Goal: Feedback & Contribution: Contribute content

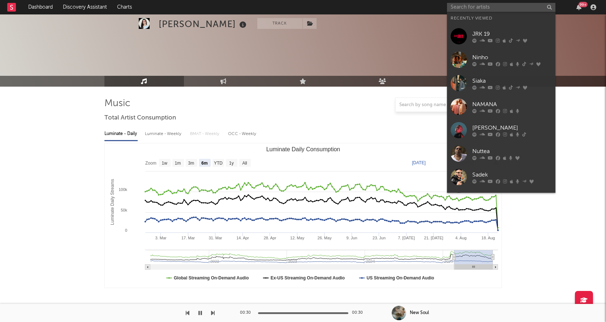
select select "6m"
click at [486, 7] on input "text" at bounding box center [501, 7] width 108 height 9
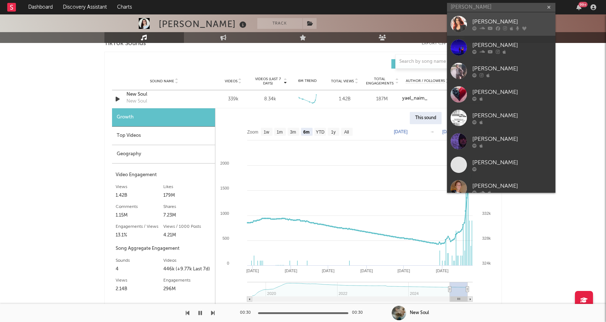
type input "[PERSON_NAME]"
click at [469, 19] on link "[PERSON_NAME]" at bounding box center [501, 23] width 108 height 23
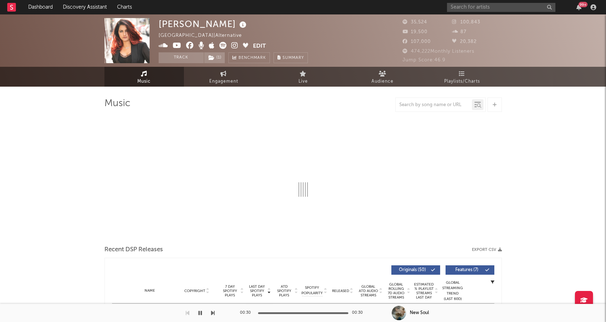
select select "6m"
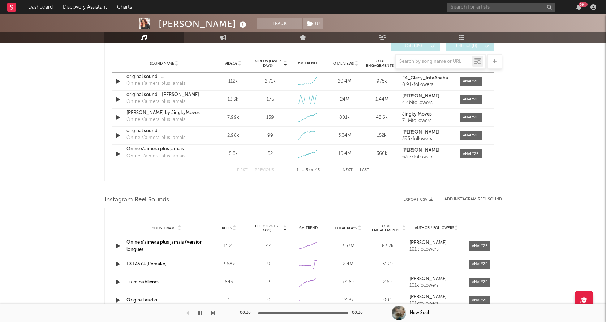
scroll to position [516, 0]
click at [473, 79] on div at bounding box center [471, 81] width 16 height 5
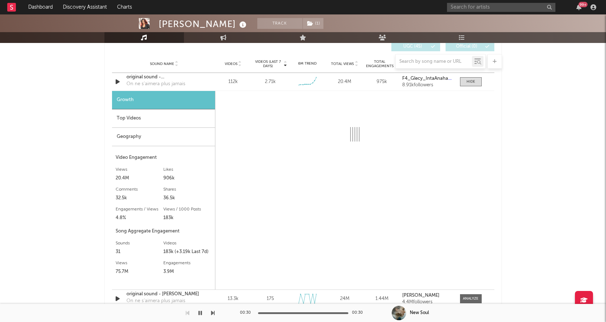
click at [170, 143] on div "Geography" at bounding box center [163, 137] width 103 height 18
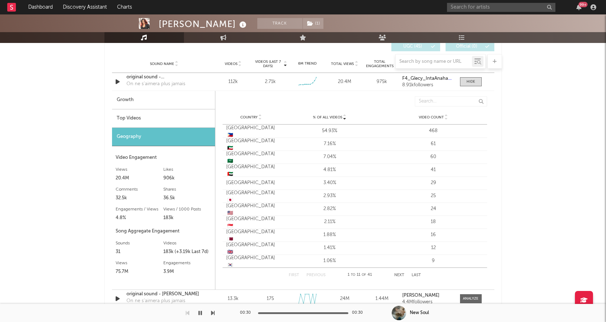
click at [185, 111] on div "Top Videos" at bounding box center [163, 118] width 103 height 18
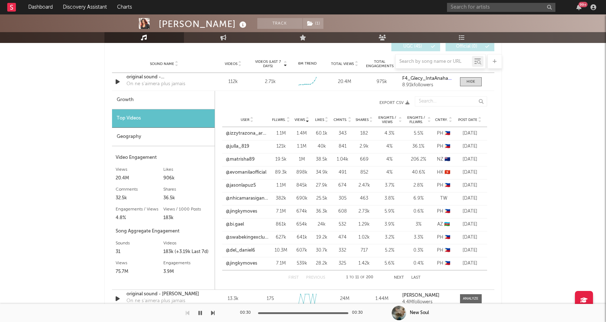
click at [469, 120] on span "Post Date" at bounding box center [467, 120] width 19 height 4
click at [467, 119] on span "Post Date" at bounding box center [467, 120] width 19 height 4
click at [251, 133] on link "@pilyang_105" at bounding box center [241, 133] width 30 height 7
click at [146, 75] on div "original sound - BH_IntaAnaHabibi_04💋" at bounding box center [164, 77] width 76 height 7
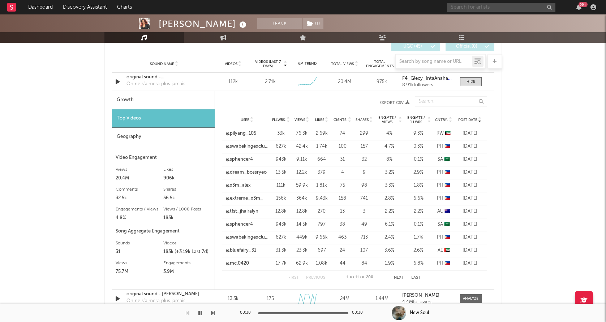
click at [482, 10] on input "text" at bounding box center [501, 7] width 108 height 9
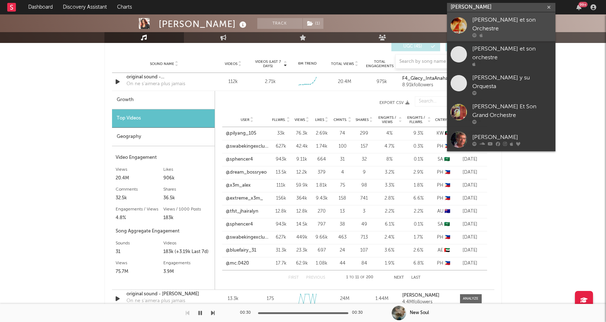
type input "[PERSON_NAME]"
click at [465, 25] on div at bounding box center [458, 25] width 16 height 16
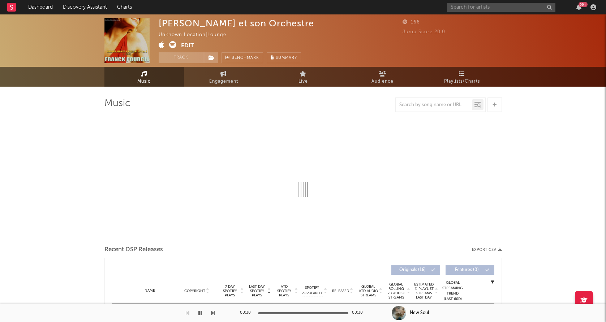
select select "1w"
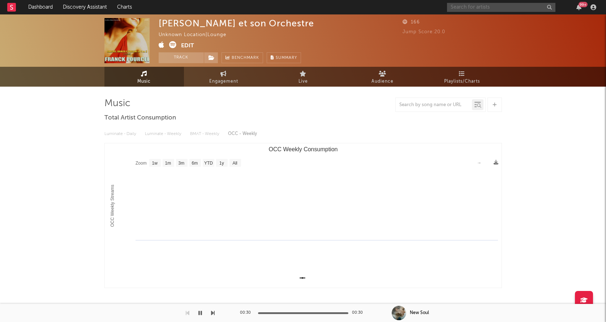
click at [487, 5] on input "text" at bounding box center [501, 7] width 108 height 9
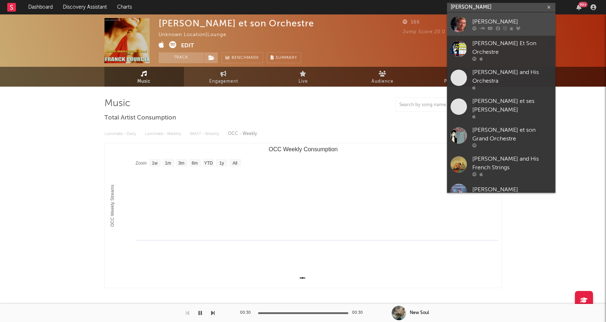
type input "[PERSON_NAME]"
click at [480, 14] on link "[PERSON_NAME]" at bounding box center [501, 23] width 108 height 23
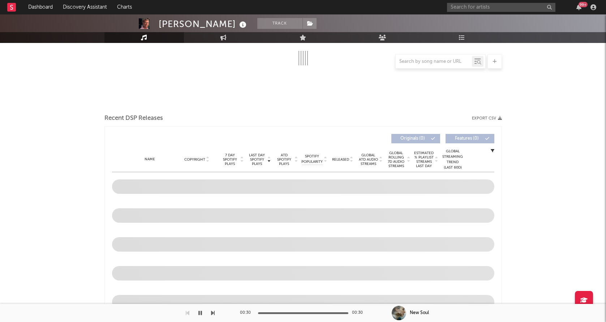
select select "6m"
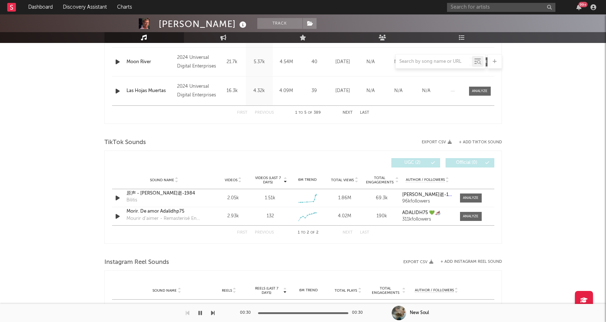
scroll to position [400, 0]
click at [112, 198] on div at bounding box center [118, 197] width 13 height 9
click at [116, 198] on icon "button" at bounding box center [118, 197] width 8 height 9
click at [471, 199] on div at bounding box center [471, 197] width 16 height 5
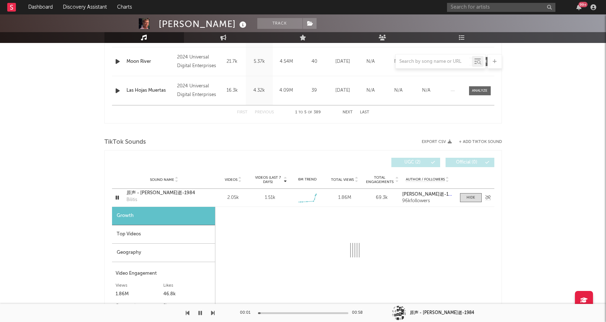
select select "1w"
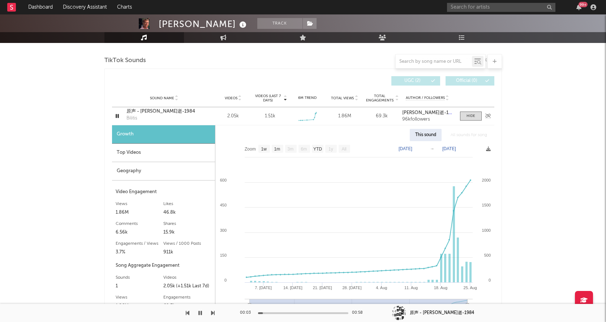
scroll to position [482, 0]
click at [147, 164] on div "Geography" at bounding box center [163, 171] width 103 height 18
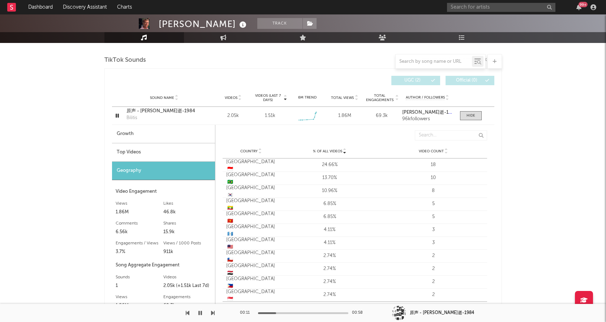
click at [200, 153] on div "Top Videos" at bounding box center [163, 152] width 103 height 18
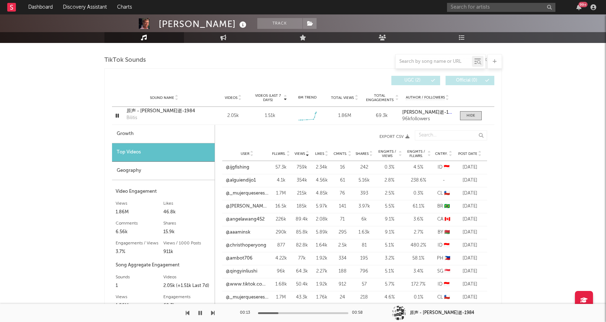
click at [465, 153] on span "Post Date" at bounding box center [467, 154] width 19 height 4
click at [200, 314] on icon "button" at bounding box center [200, 313] width 4 height 6
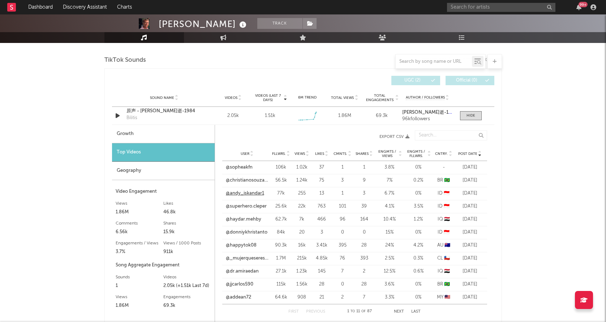
click at [241, 191] on link "@andy_iskandar1" at bounding box center [245, 193] width 38 height 7
click at [243, 207] on link "@superhero.cleper" at bounding box center [246, 206] width 41 height 7
click at [237, 234] on link "@donniykhristanto" at bounding box center [247, 232] width 42 height 7
click at [248, 258] on link "@_mujerqueserespeta" at bounding box center [247, 258] width 43 height 7
click at [145, 112] on div "原声 - [PERSON_NAME]逝-1984" at bounding box center [164, 111] width 76 height 7
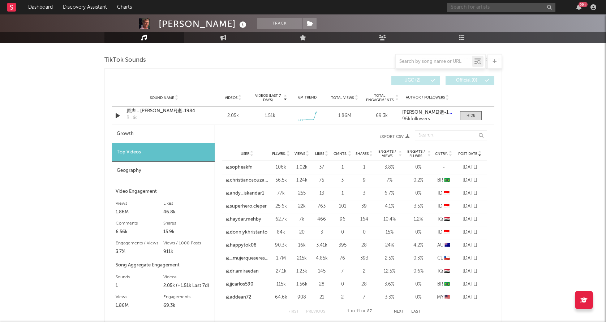
click at [480, 9] on input "text" at bounding box center [501, 7] width 108 height 9
click at [485, 9] on input "l'oiseau rare" at bounding box center [501, 7] width 108 height 9
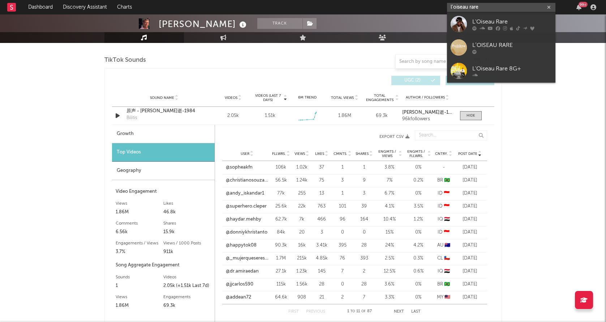
type input "l'oiseau rare"
click at [460, 24] on div at bounding box center [458, 24] width 16 height 16
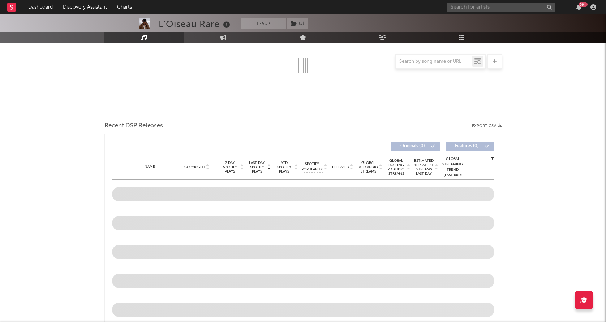
select select "6m"
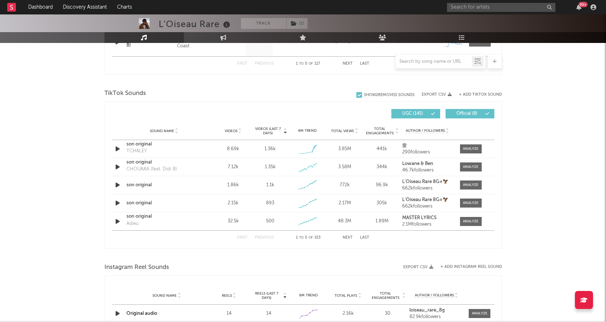
scroll to position [452, 0]
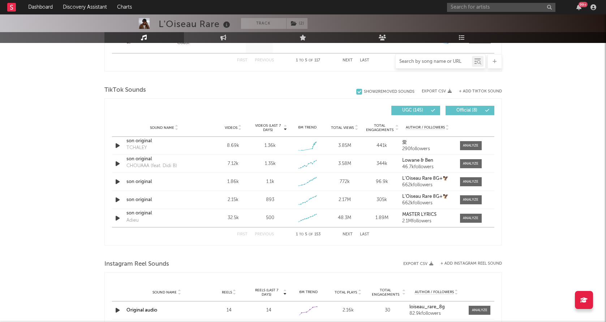
click at [426, 62] on input "text" at bounding box center [434, 62] width 76 height 6
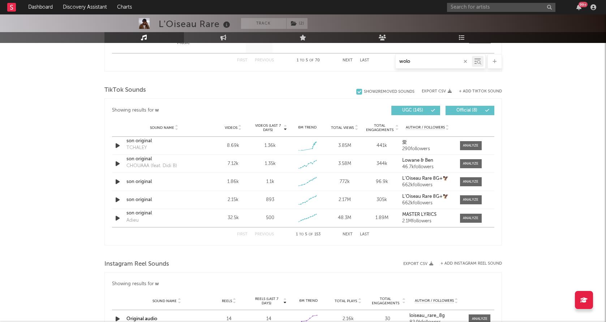
scroll to position [423, 0]
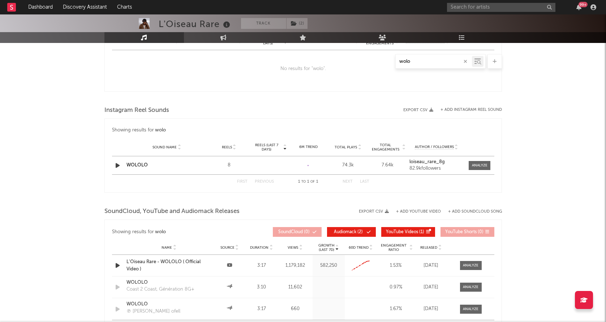
type input "wolo"
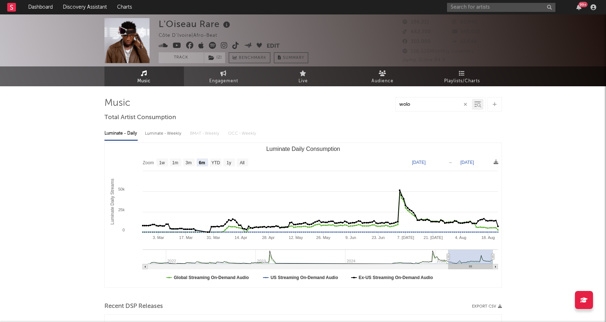
scroll to position [0, 0]
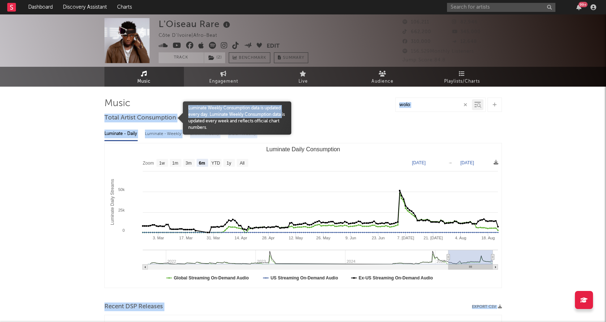
drag, startPoint x: 100, startPoint y: 100, endPoint x: 181, endPoint y: 122, distance: 84.0
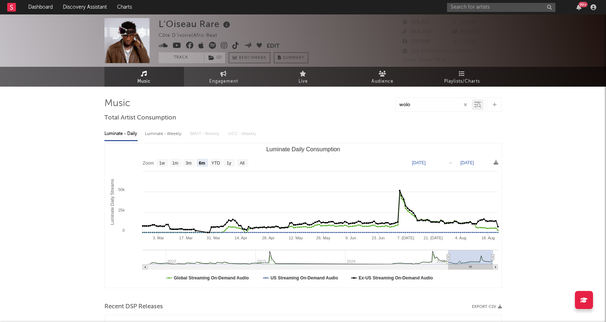
drag, startPoint x: 101, startPoint y: 102, endPoint x: 196, endPoint y: 112, distance: 95.5
drag, startPoint x: 181, startPoint y: 118, endPoint x: 107, endPoint y: 105, distance: 75.5
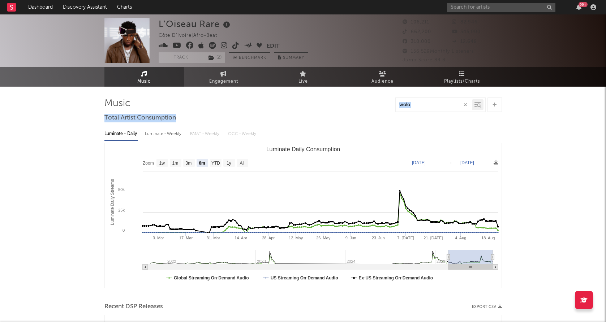
click at [106, 103] on div "wolo" at bounding box center [302, 105] width 397 height 14
drag, startPoint x: 103, startPoint y: 103, endPoint x: 187, endPoint y: 119, distance: 85.4
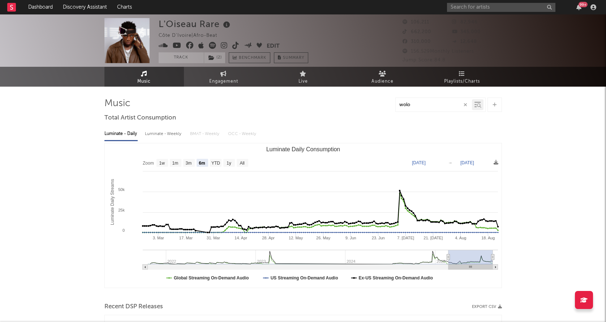
drag, startPoint x: 191, startPoint y: 118, endPoint x: 104, endPoint y: 100, distance: 88.6
click at [104, 102] on div "wolo" at bounding box center [302, 105] width 397 height 14
drag, startPoint x: 100, startPoint y: 102, endPoint x: 182, endPoint y: 116, distance: 82.8
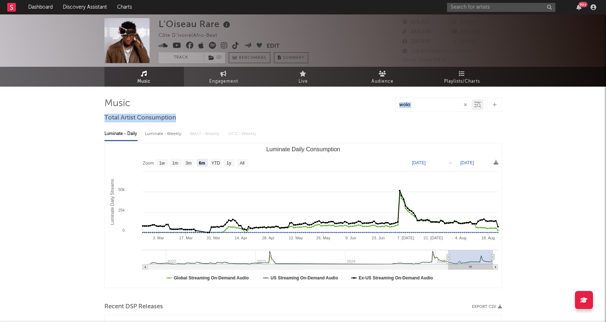
drag, startPoint x: 182, startPoint y: 116, endPoint x: 104, endPoint y: 103, distance: 79.1
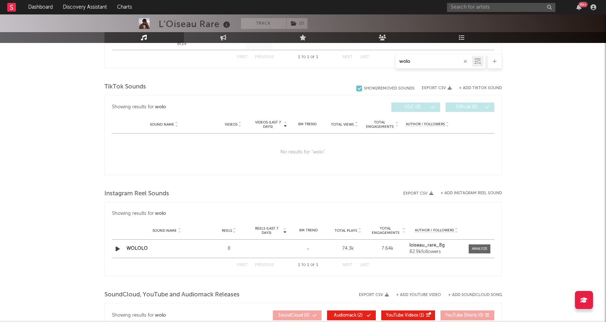
scroll to position [305, 0]
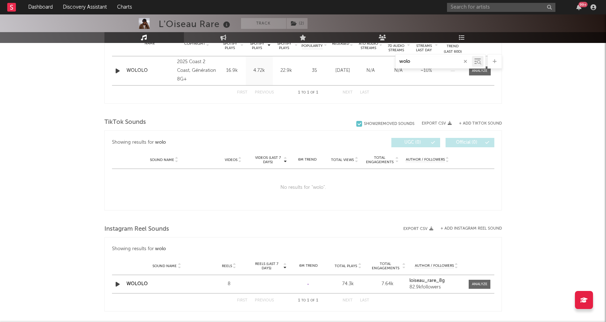
click at [463, 61] on icon "button" at bounding box center [465, 61] width 4 height 5
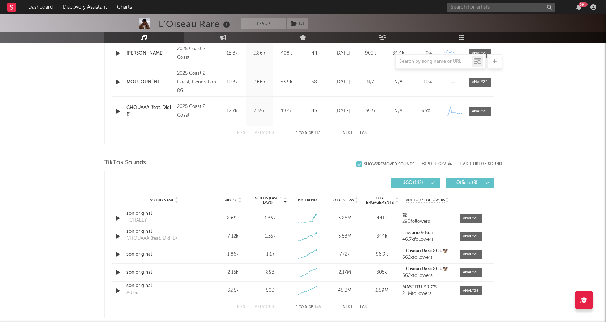
scroll to position [385, 0]
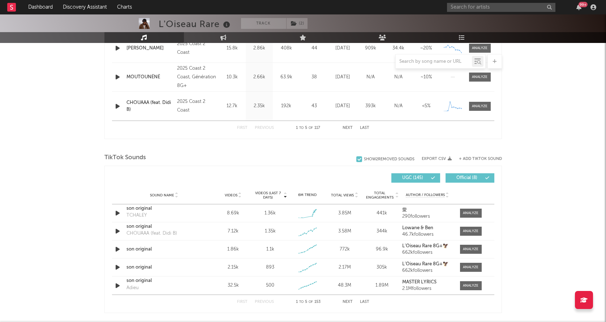
click at [470, 158] on button "+ Add TikTok Sound" at bounding box center [480, 159] width 43 height 4
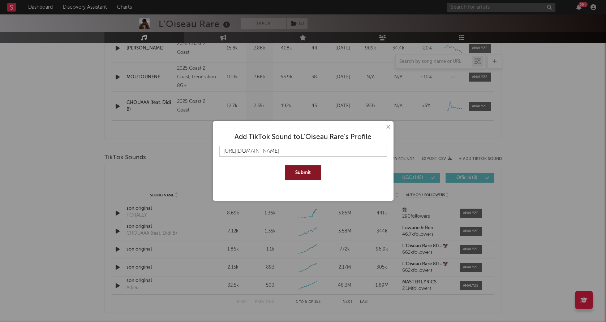
type input "[URL][DOMAIN_NAME]"
click at [300, 169] on button "Submit" at bounding box center [303, 172] width 36 height 14
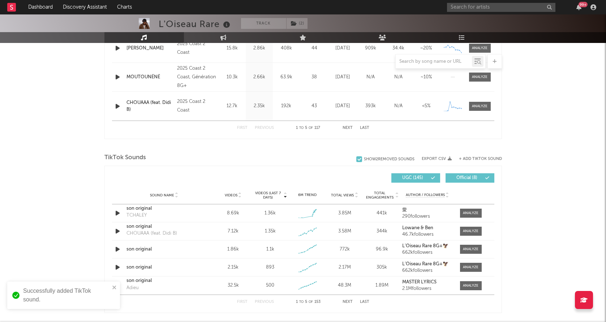
click at [473, 158] on button "+ Add TikTok Sound" at bounding box center [480, 159] width 43 height 4
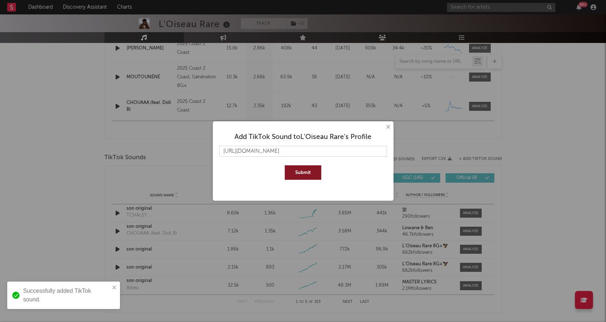
type input "[URL][DOMAIN_NAME]"
click at [310, 172] on button "Submit" at bounding box center [303, 172] width 36 height 14
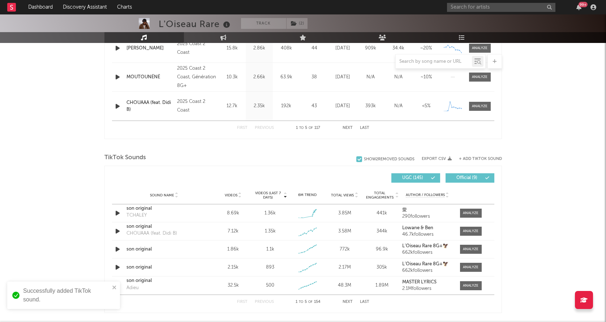
click at [467, 159] on button "+ Add TikTok Sound" at bounding box center [480, 159] width 43 height 4
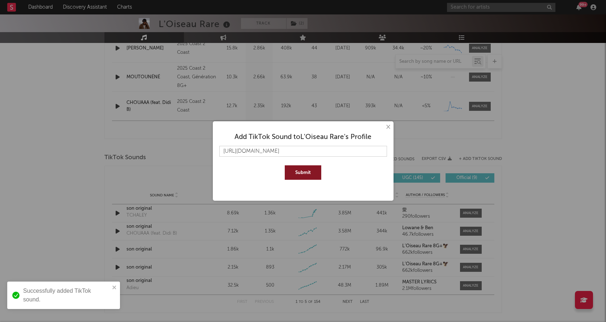
type input "[URL][DOMAIN_NAME]"
click at [297, 173] on button "Submit" at bounding box center [303, 172] width 36 height 14
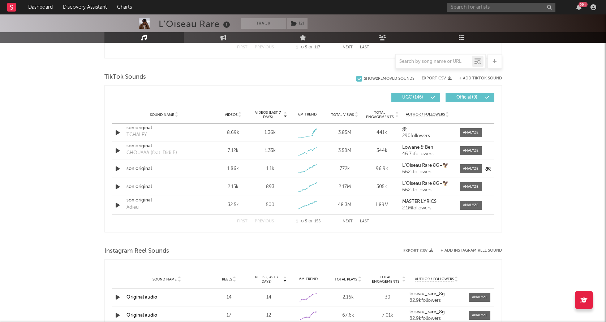
scroll to position [468, 0]
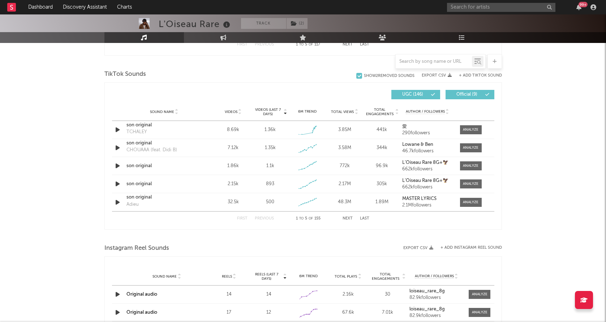
click at [83, 177] on div "L'Oiseau Rare Track ( 2 ) [GEOGRAPHIC_DATA] | Afro-Beat Edit Track ( 2 ) Benchm…" at bounding box center [303, 91] width 606 height 1091
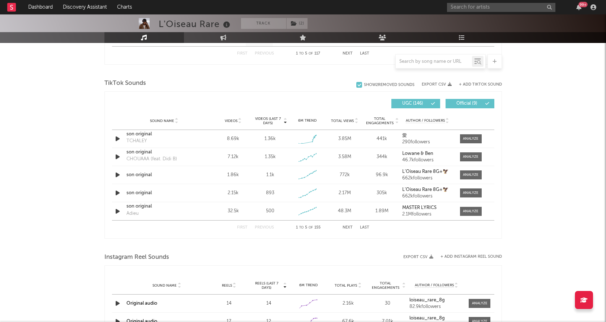
click at [466, 88] on div "+ Add TikTok Sound" at bounding box center [477, 84] width 50 height 7
click at [467, 85] on button "+ Add TikTok Sound" at bounding box center [480, 85] width 43 height 4
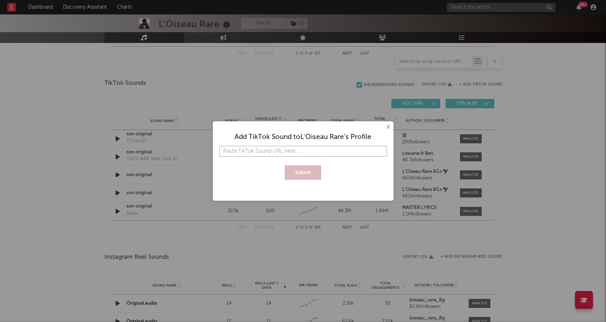
paste input "[URL][DOMAIN_NAME]"
type input "[URL][DOMAIN_NAME]"
click at [312, 169] on button "Submit" at bounding box center [303, 172] width 36 height 14
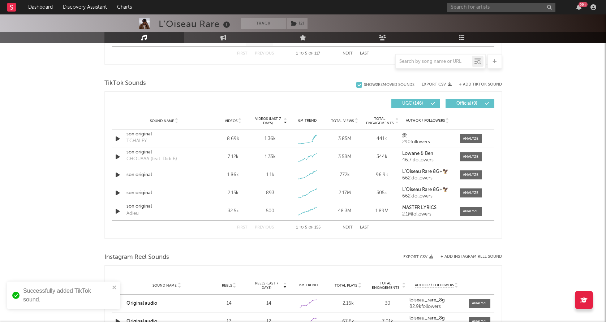
click at [463, 84] on button "+ Add TikTok Sound" at bounding box center [480, 85] width 43 height 4
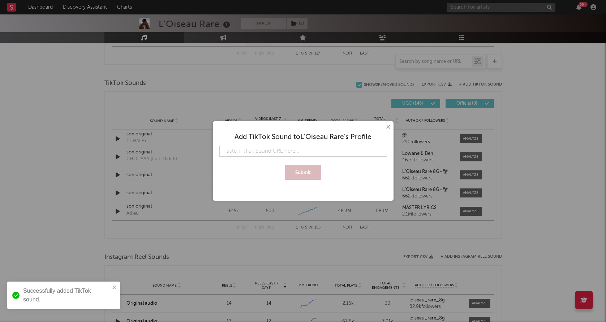
click at [287, 154] on input "text" at bounding box center [303, 151] width 168 height 11
type input "[URL][DOMAIN_NAME]"
click at [297, 171] on button "Submit" at bounding box center [303, 172] width 36 height 14
click at [72, 144] on div "× Add TikTok Sound to L'Oiseau Rare 's Profile [URL][DOMAIN_NAME]" at bounding box center [303, 161] width 606 height 322
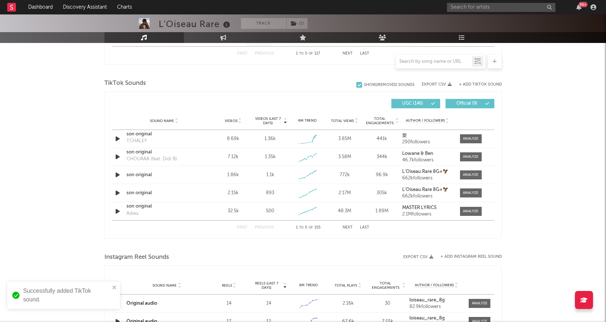
click at [475, 83] on button "+ Add TikTok Sound" at bounding box center [480, 85] width 43 height 4
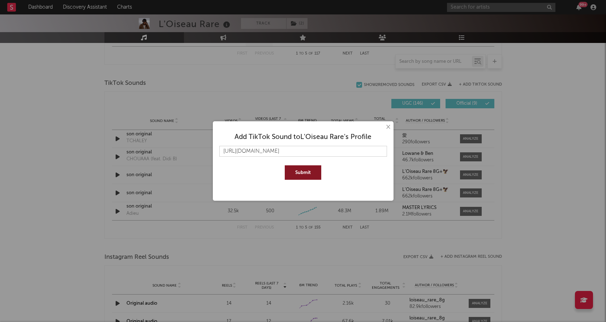
type input "[URL][DOMAIN_NAME]"
click at [297, 169] on button "Submit" at bounding box center [303, 172] width 36 height 14
click at [90, 130] on div "× Add TikTok Sound to L'Oiseau Rare 's Profile [URL][DOMAIN_NAME]" at bounding box center [303, 161] width 606 height 322
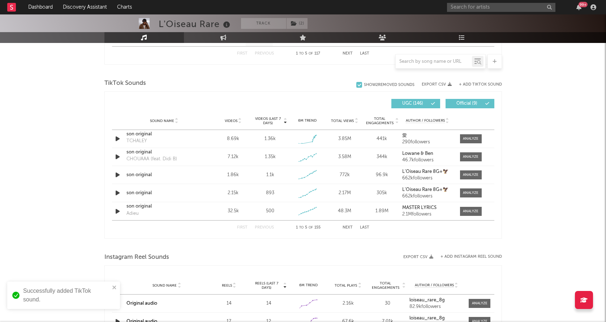
click at [73, 148] on div "L'Oiseau Rare Track ( 2 ) [GEOGRAPHIC_DATA] | Afro-Beat Edit Track ( 2 ) Benchm…" at bounding box center [303, 100] width 606 height 1091
click at [467, 173] on div at bounding box center [471, 174] width 16 height 5
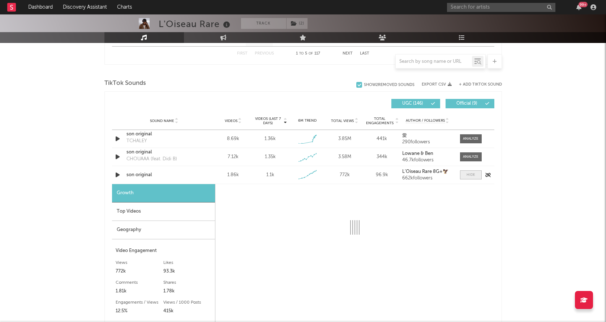
select select "1w"
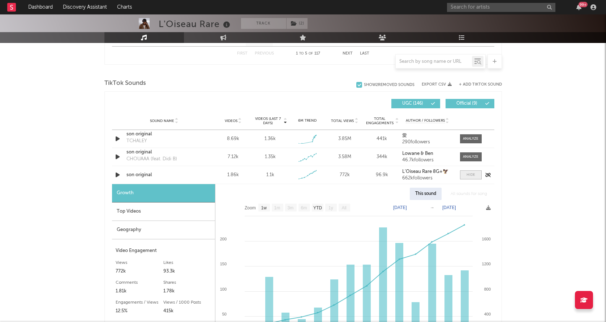
click at [467, 173] on div at bounding box center [470, 174] width 9 height 5
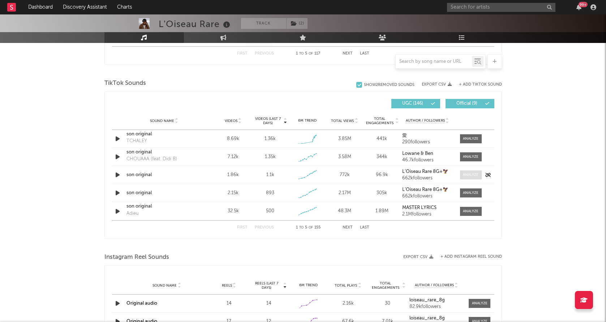
click at [467, 173] on div at bounding box center [471, 174] width 16 height 5
select select "1w"
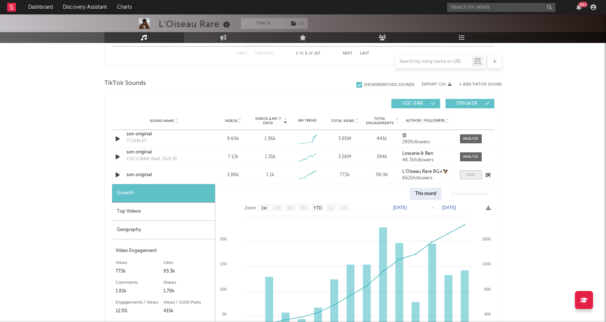
scroll to position [500, 0]
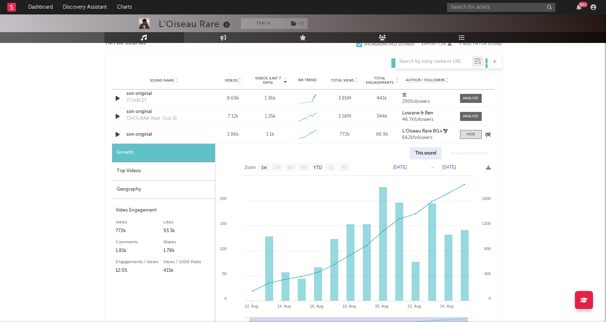
click at [465, 129] on div "Sound Name son original Videos 1.86k Videos (last 7 days) 1.1k Weekly Growth % …" at bounding box center [303, 135] width 382 height 18
click at [463, 135] on span at bounding box center [471, 134] width 22 height 9
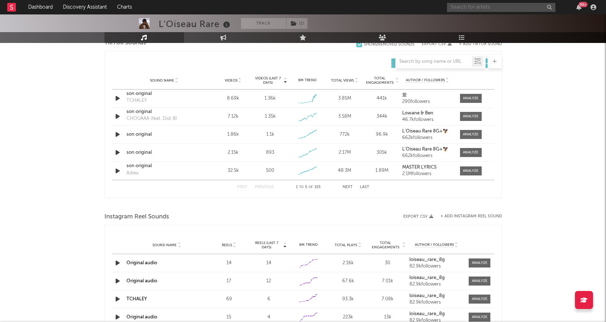
click at [516, 9] on input "text" at bounding box center [501, 7] width 108 height 9
type input "meiitod"
click at [483, 18] on div "Meiitod" at bounding box center [511, 21] width 79 height 9
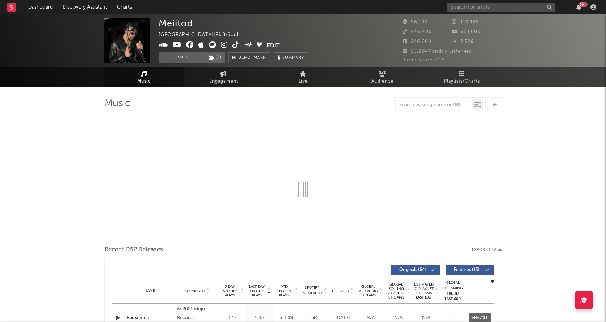
select select "6m"
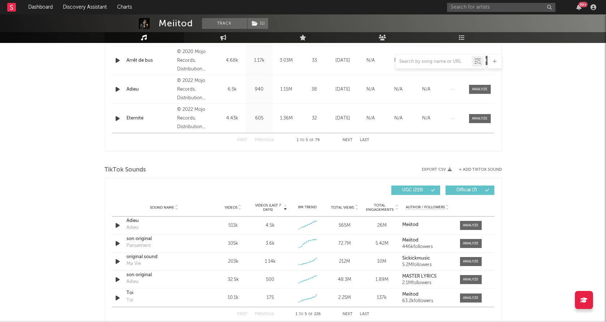
scroll to position [373, 0]
click at [471, 242] on div at bounding box center [471, 243] width 16 height 5
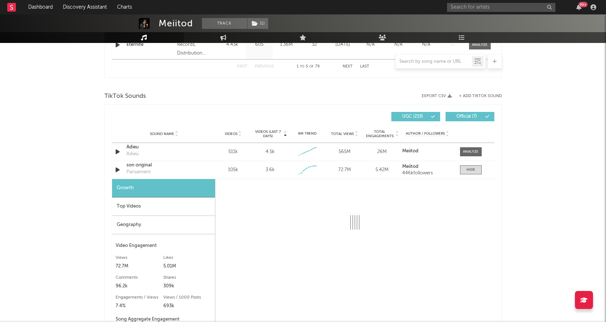
scroll to position [452, 0]
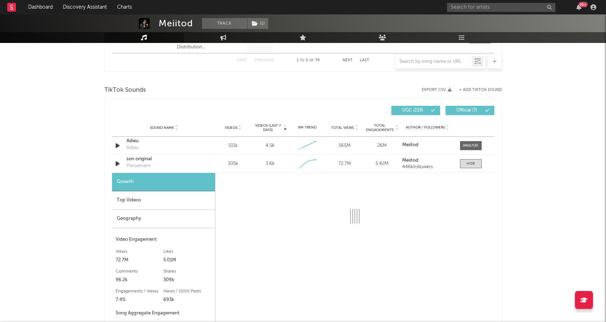
select select "6m"
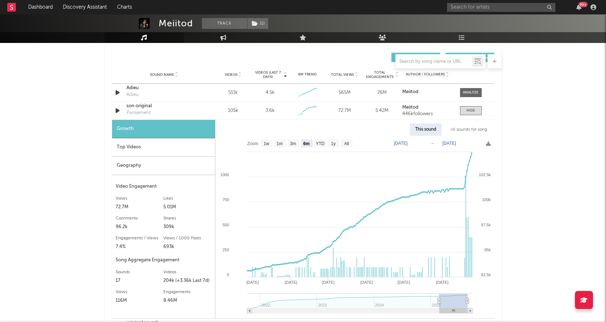
scroll to position [507, 0]
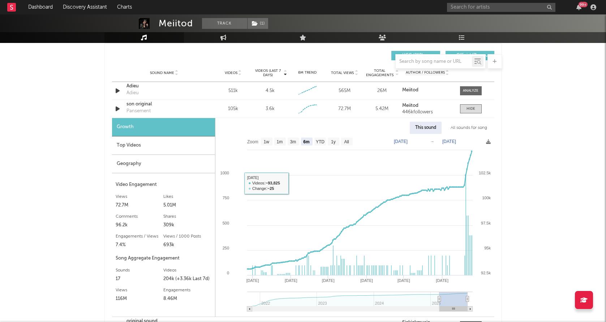
click at [184, 156] on div "Geography" at bounding box center [163, 164] width 103 height 18
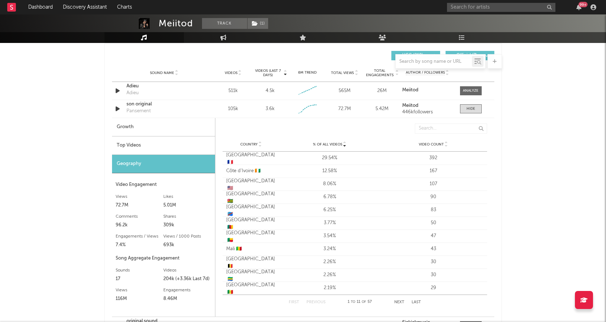
click at [180, 145] on div "Top Videos" at bounding box center [163, 146] width 103 height 18
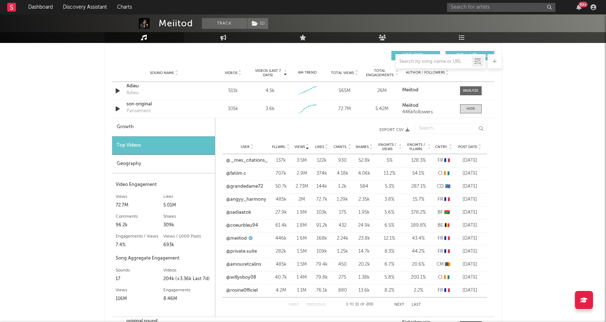
click at [469, 147] on span "Post Date" at bounding box center [467, 147] width 19 height 4
click at [242, 159] on link "@amouretcalins" at bounding box center [243, 160] width 35 height 7
click at [249, 173] on link "@amouretcalins" at bounding box center [243, 173] width 35 height 7
click at [509, 2] on div "99 +" at bounding box center [523, 7] width 152 height 14
click at [504, 4] on input "text" at bounding box center [501, 7] width 108 height 9
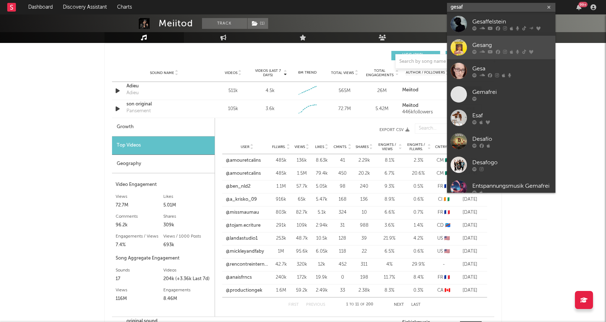
type input "gesaf"
click at [490, 39] on link "Gesang" at bounding box center [501, 47] width 108 height 23
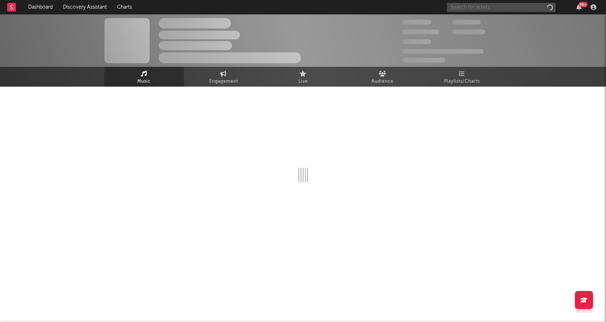
click at [479, 9] on input "text" at bounding box center [501, 7] width 108 height 9
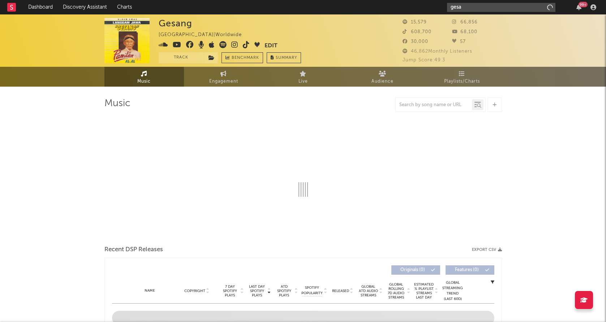
type input "gesaf"
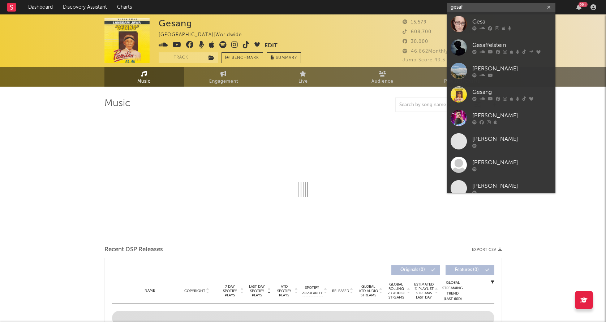
select select "1w"
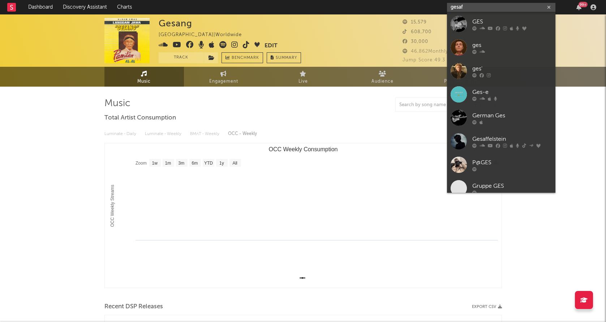
click at [479, 8] on input "gesaf" at bounding box center [501, 7] width 108 height 9
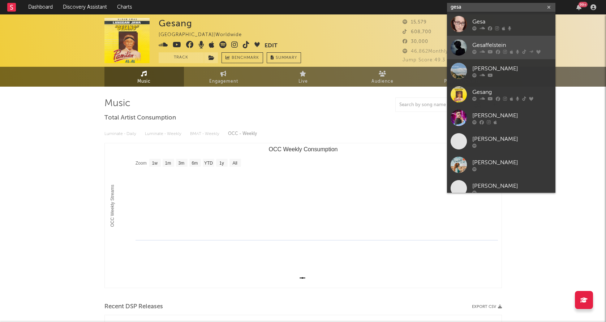
type input "gesa"
click at [474, 42] on div "Gesaffelstein" at bounding box center [511, 45] width 79 height 9
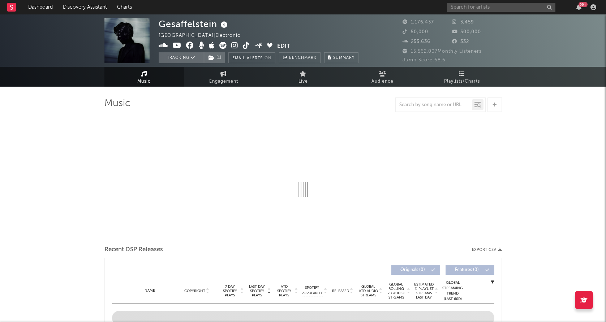
select select "6m"
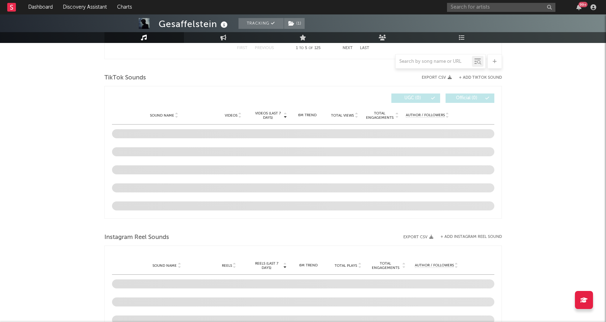
scroll to position [472, 0]
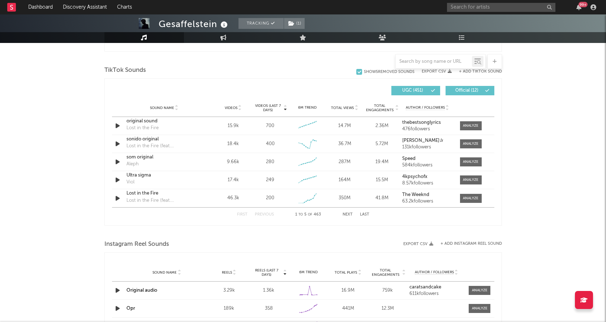
click at [443, 67] on div at bounding box center [440, 61] width 90 height 14
click at [441, 63] on input "text" at bounding box center [434, 62] width 76 height 6
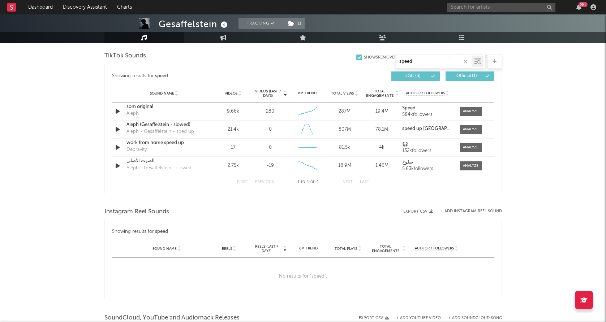
scroll to position [345, 0]
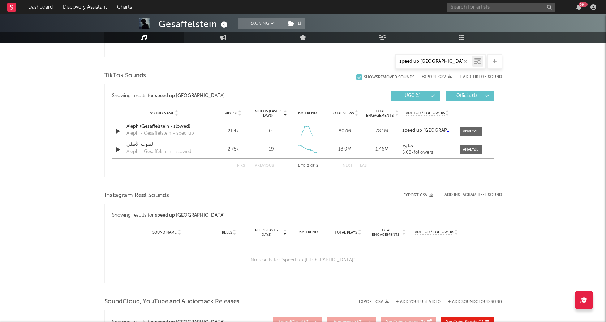
type input "speed up [GEOGRAPHIC_DATA]"
click at [465, 61] on icon "button" at bounding box center [465, 61] width 4 height 5
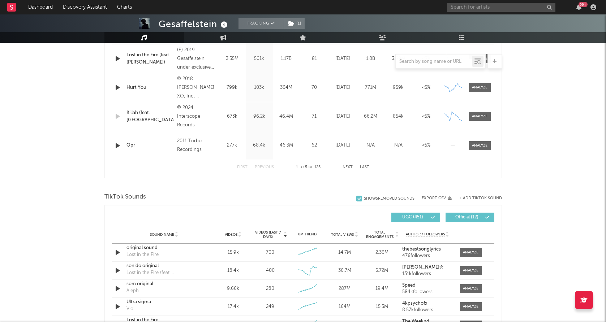
click at [475, 201] on div "+ Add TikTok Sound" at bounding box center [477, 198] width 50 height 7
click at [475, 199] on button "+ Add TikTok Sound" at bounding box center [480, 199] width 43 height 4
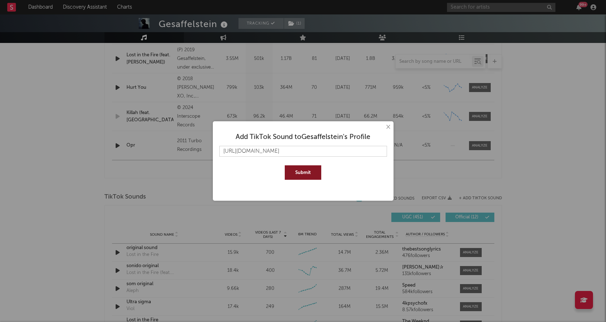
type input "[URL][DOMAIN_NAME]"
click at [295, 171] on button "Submit" at bounding box center [303, 172] width 36 height 14
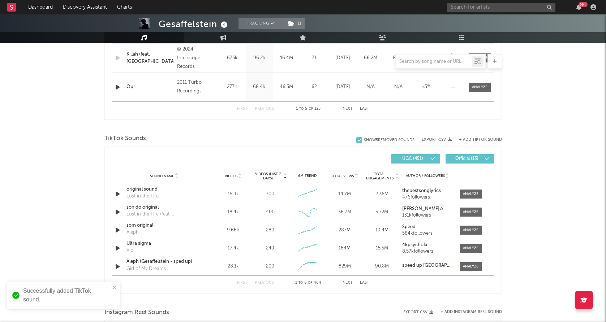
scroll to position [405, 0]
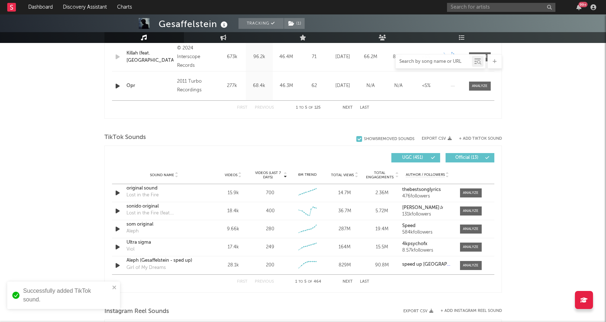
click at [437, 60] on input "text" at bounding box center [434, 62] width 76 height 6
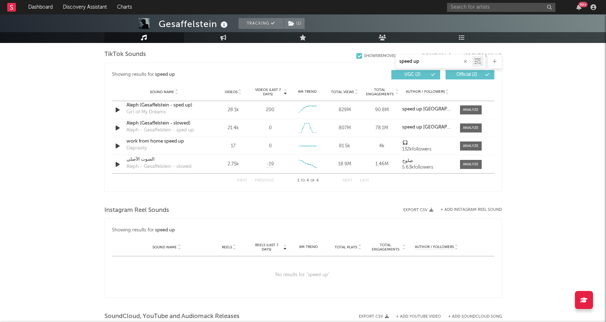
scroll to position [364, 0]
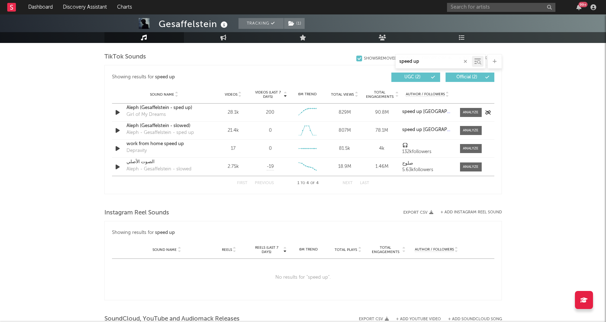
type input "speed up"
click at [483, 109] on div at bounding box center [468, 112] width 29 height 9
click at [470, 110] on div at bounding box center [471, 112] width 16 height 5
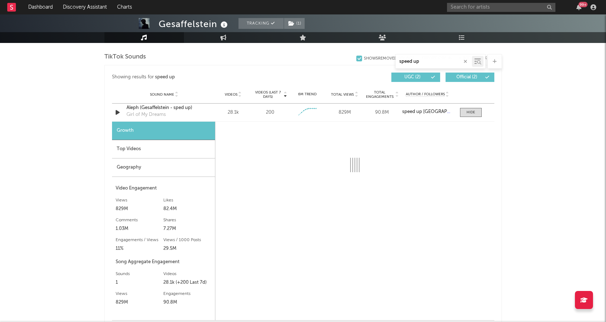
click at [160, 152] on div "Top Videos" at bounding box center [163, 149] width 103 height 18
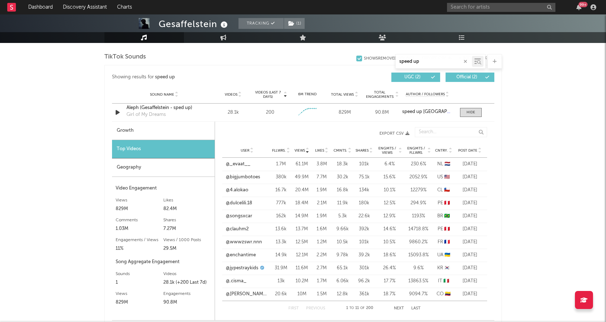
click at [468, 151] on span "Post Date" at bounding box center [467, 150] width 19 height 4
click at [243, 177] on link "@bophouse" at bounding box center [239, 177] width 26 height 7
click at [246, 163] on link "@jypestraykids" at bounding box center [242, 164] width 33 height 7
click at [241, 192] on link "@profdanilodohistoriaetu" at bounding box center [247, 190] width 43 height 7
click at [527, 13] on div "99 +" at bounding box center [523, 7] width 152 height 14
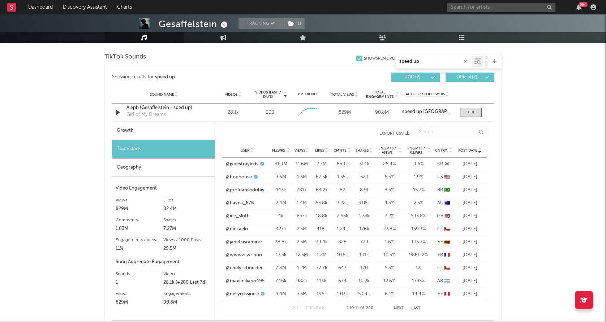
click at [527, 12] on div "99 +" at bounding box center [523, 7] width 152 height 14
click at [526, 4] on input "text" at bounding box center [501, 7] width 108 height 9
type input "[PERSON_NAME]"
click at [505, 18] on div "[PERSON_NAME]" at bounding box center [511, 21] width 79 height 9
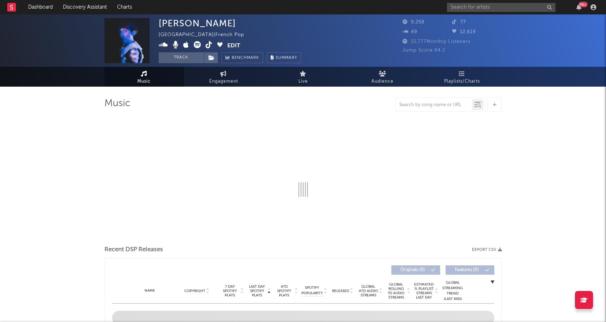
select select "6m"
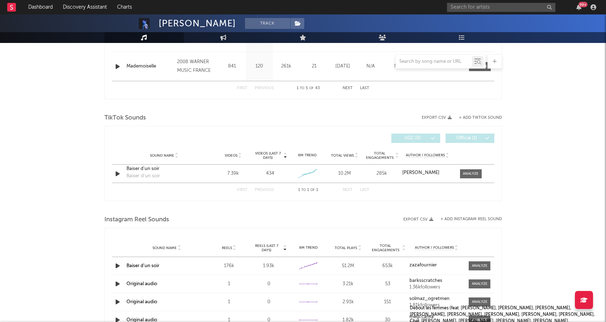
scroll to position [427, 0]
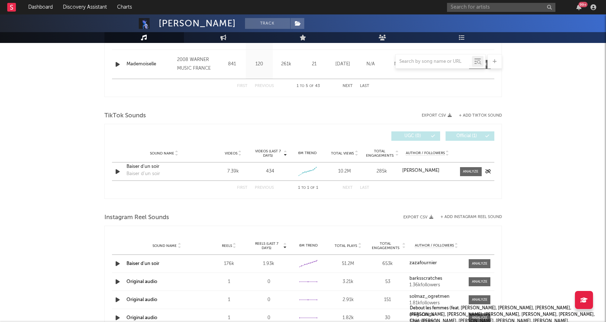
click at [116, 171] on icon "button" at bounding box center [118, 171] width 8 height 9
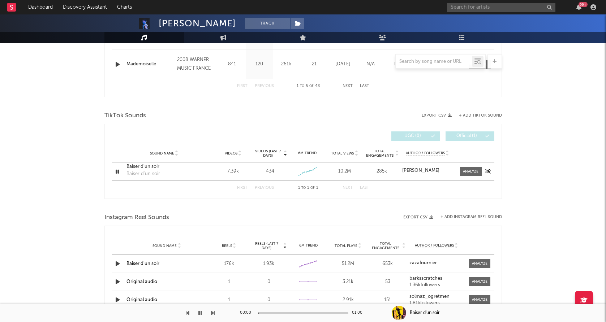
click at [466, 166] on div "Sound Name Baiser d'un soir Baiser d'un soir Videos 7.39k Videos (last 7 days) …" at bounding box center [303, 172] width 382 height 18
click at [467, 175] on span at bounding box center [471, 171] width 22 height 9
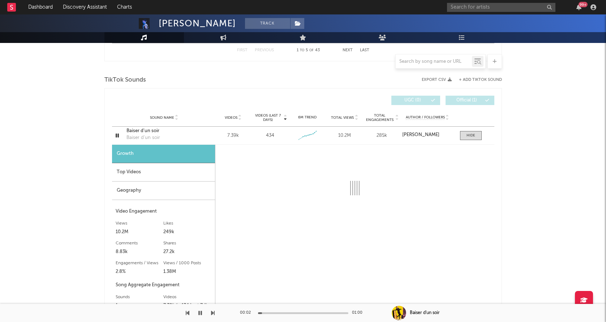
scroll to position [463, 0]
click at [142, 197] on div "Geography" at bounding box center [163, 190] width 103 height 18
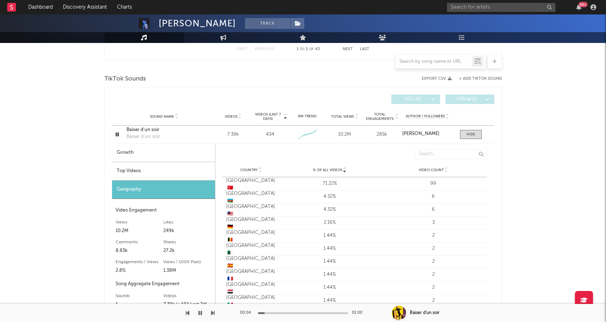
click at [163, 175] on div "Top Videos" at bounding box center [163, 171] width 103 height 18
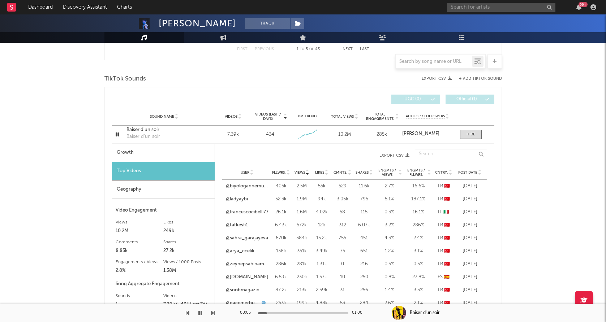
click at [466, 173] on span "Post Date" at bounding box center [467, 173] width 19 height 4
click at [115, 133] on icon "button" at bounding box center [117, 134] width 7 height 9
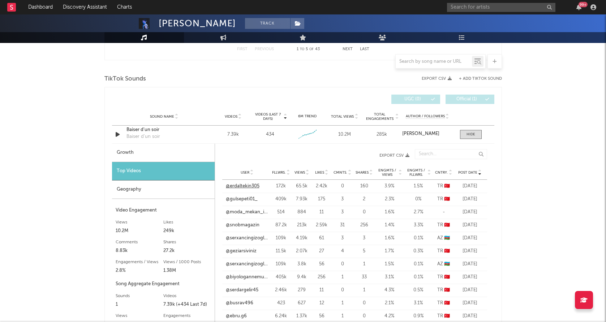
click at [237, 184] on link "@erdaltekin305" at bounding box center [243, 186] width 34 height 7
click at [246, 197] on link "@gulsepeti01_" at bounding box center [242, 199] width 32 height 7
click at [235, 223] on link "@snobmagazin" at bounding box center [243, 225] width 34 height 7
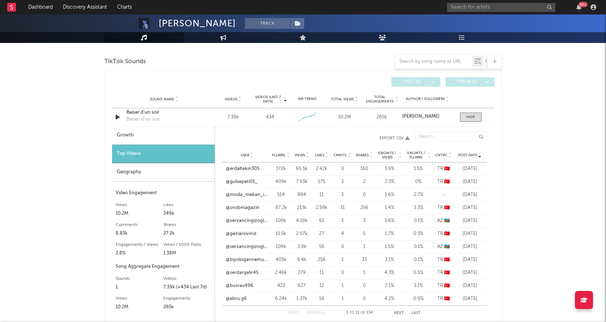
scroll to position [486, 0]
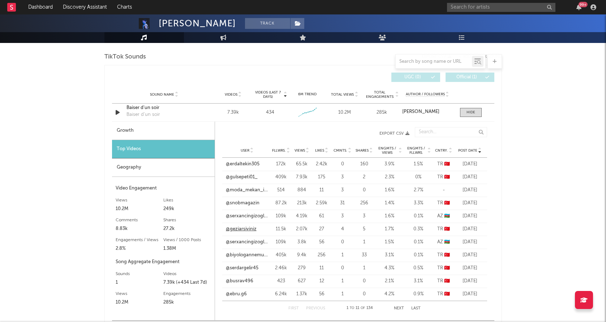
click at [243, 232] on link "@geziarsiviniz" at bounding box center [241, 229] width 31 height 7
click at [152, 107] on div "Baiser d'un soir" at bounding box center [164, 107] width 76 height 7
click at [476, 5] on input "text" at bounding box center [501, 7] width 108 height 9
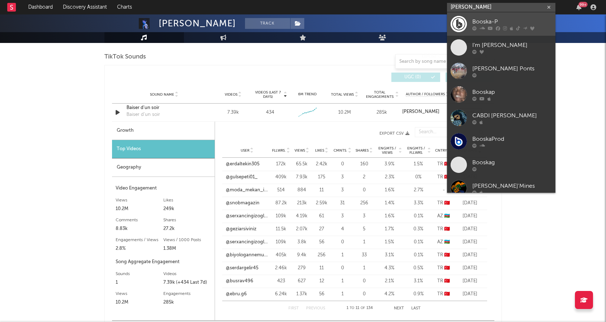
type input "[PERSON_NAME]"
click at [457, 21] on div at bounding box center [458, 24] width 16 height 16
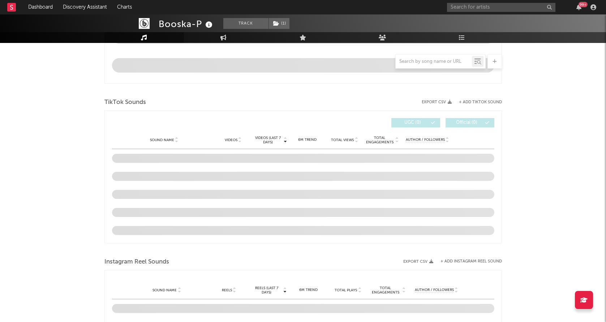
select select "6m"
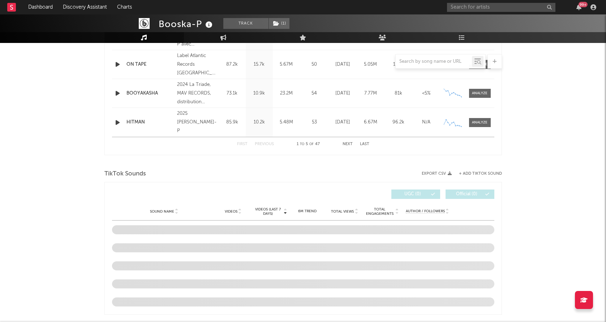
scroll to position [426, 0]
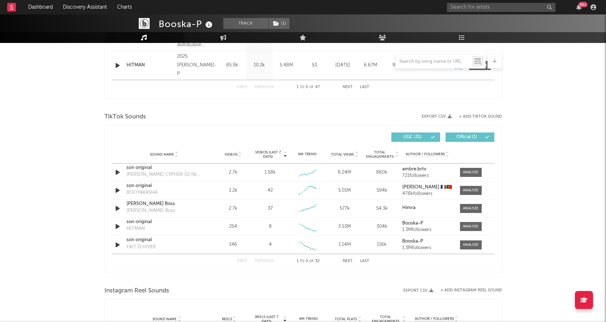
click at [433, 57] on div at bounding box center [434, 61] width 76 height 9
click at [425, 65] on div at bounding box center [434, 61] width 76 height 9
click at [427, 62] on input "text" at bounding box center [434, 62] width 76 height 6
